Goal: Register for event/course

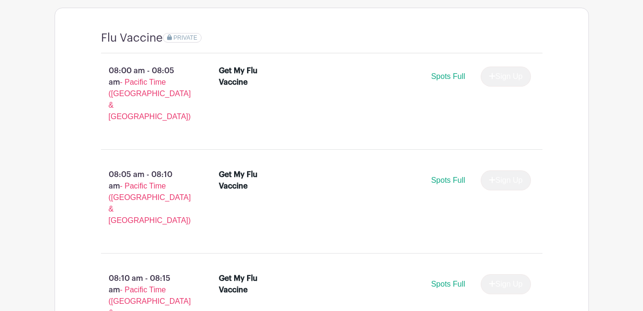
scroll to position [689, 0]
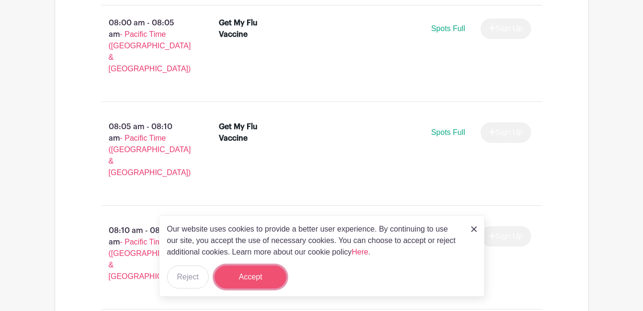
click at [260, 273] on button "Accept" at bounding box center [250, 277] width 72 height 23
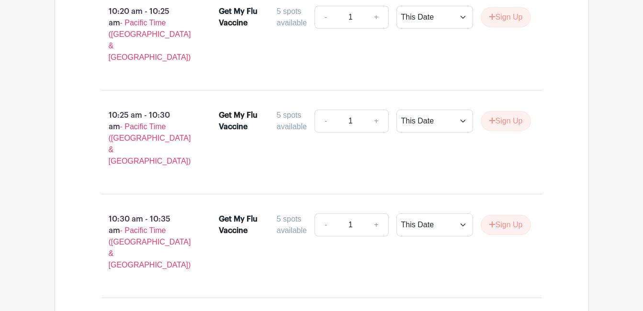
scroll to position [3562, 0]
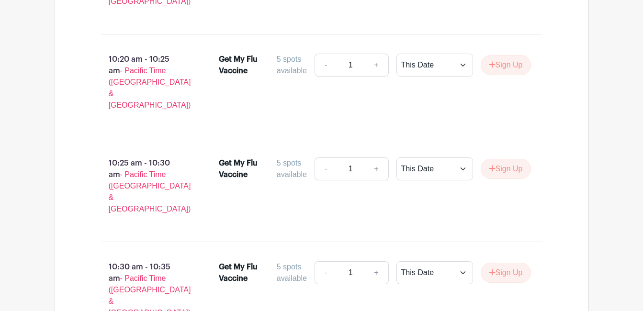
type input "2"
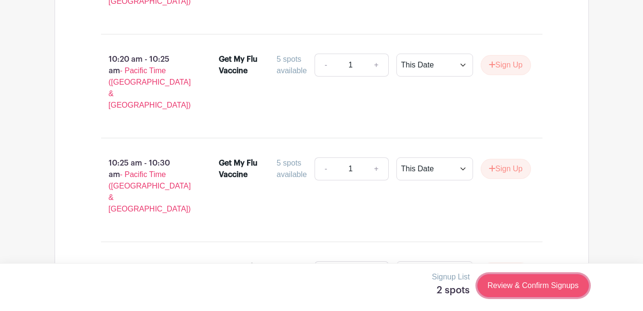
click at [517, 287] on link "Review & Confirm Signups" at bounding box center [532, 285] width 111 height 23
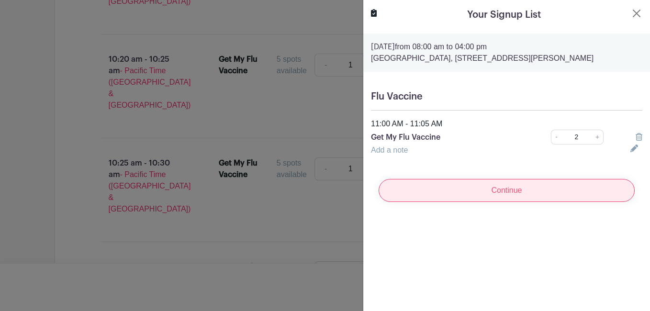
click at [487, 202] on input "Continue" at bounding box center [507, 190] width 256 height 23
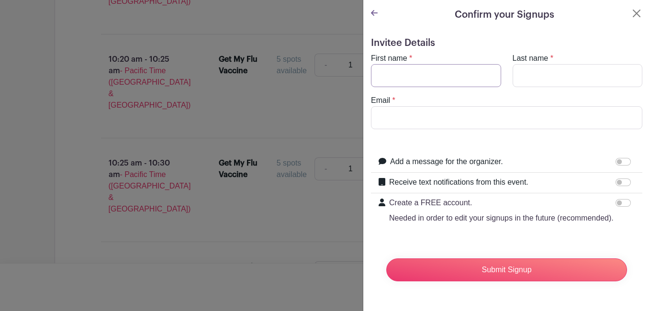
click at [388, 79] on input "First name" at bounding box center [436, 75] width 130 height 23
type input "[PERSON_NAME]"
click at [412, 79] on input "[PERSON_NAME]" at bounding box center [436, 75] width 130 height 23
type input "[PERSON_NAME] &"
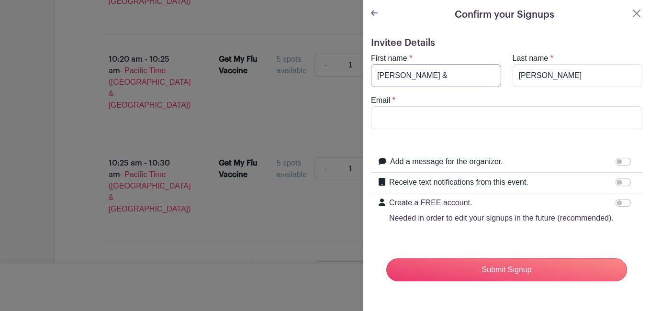
click at [413, 73] on input "[PERSON_NAME] &" at bounding box center [436, 75] width 130 height 23
click at [418, 112] on input "Email" at bounding box center [506, 117] width 271 height 23
type input "D"
click at [419, 79] on input "[PERSON_NAME] &" at bounding box center [436, 75] width 130 height 23
type input "[PERSON_NAME] & [PERSON_NAME]"
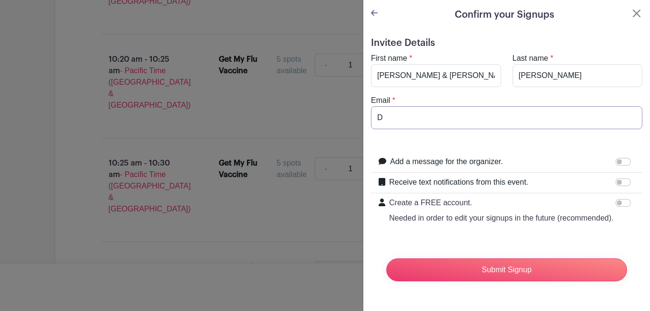
click at [395, 120] on input "D" at bounding box center [506, 117] width 271 height 23
type input "[EMAIL_ADDRESS][DOMAIN_NAME]"
drag, startPoint x: 610, startPoint y: 184, endPoint x: 631, endPoint y: 179, distance: 21.1
click at [631, 179] on div "Receive text notifications from this event. Your Phone Number +1 +1 Text messag…" at bounding box center [506, 183] width 271 height 21
drag, startPoint x: 613, startPoint y: 184, endPoint x: 632, endPoint y: 180, distance: 20.1
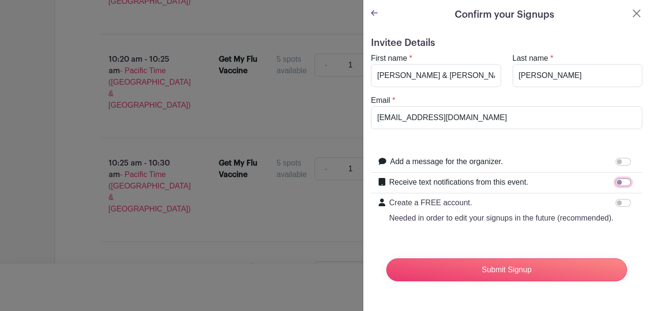
click at [632, 180] on div "Receive text notifications from this event. Your Phone Number +1 +1 Text messag…" at bounding box center [506, 183] width 271 height 21
drag, startPoint x: 613, startPoint y: 182, endPoint x: 632, endPoint y: 181, distance: 18.7
click at [632, 181] on div "Receive text notifications from this event. Your Phone Number +1 +1 Text messag…" at bounding box center [506, 183] width 271 height 21
drag, startPoint x: 612, startPoint y: 183, endPoint x: 643, endPoint y: 183, distance: 31.1
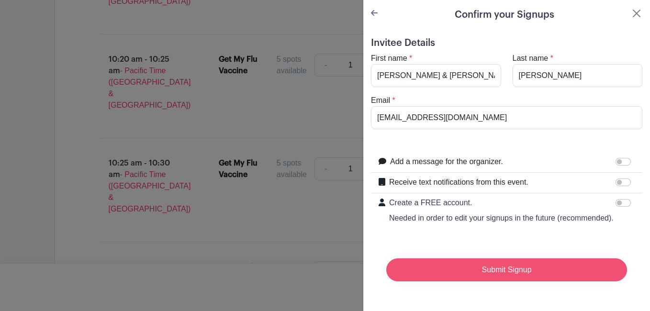
drag, startPoint x: 643, startPoint y: 183, endPoint x: 512, endPoint y: 288, distance: 168.0
click at [512, 282] on input "Submit Signup" at bounding box center [506, 270] width 241 height 23
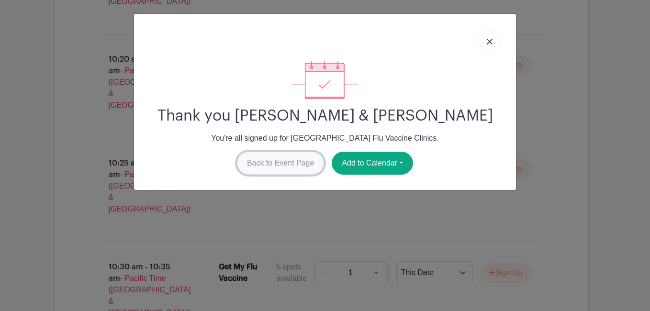
click at [272, 164] on link "Back to Event Page" at bounding box center [281, 163] width 88 height 23
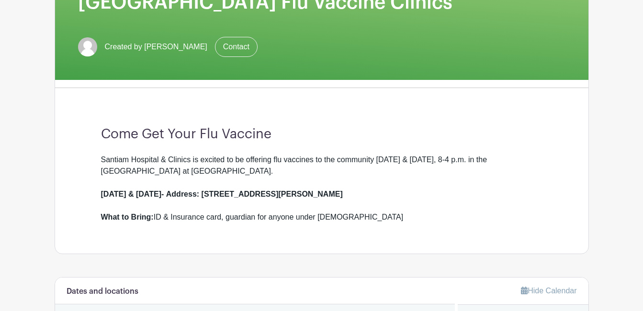
scroll to position [0, 0]
